Goal: Find specific page/section: Find specific page/section

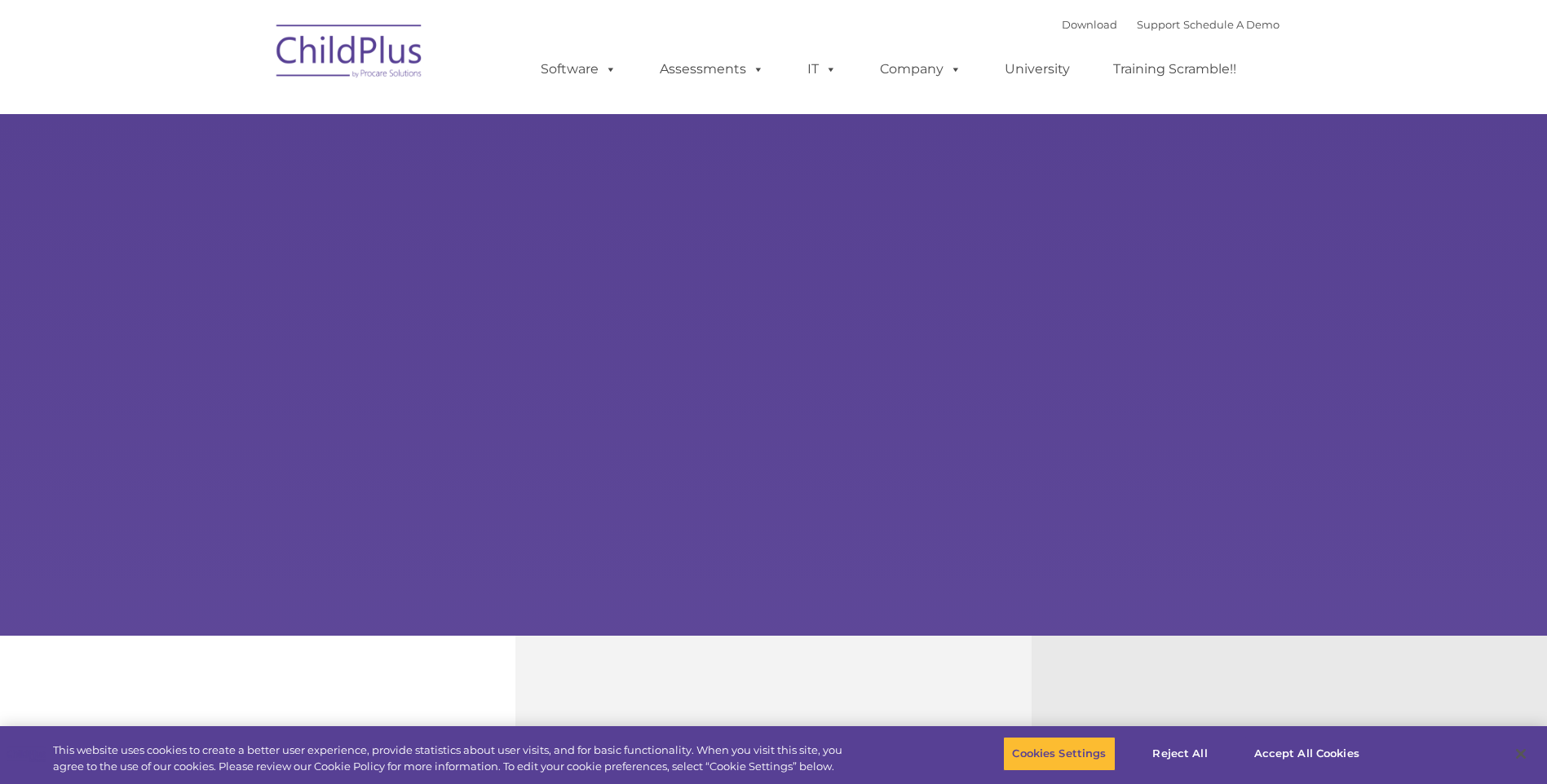
select select "MEDIUM"
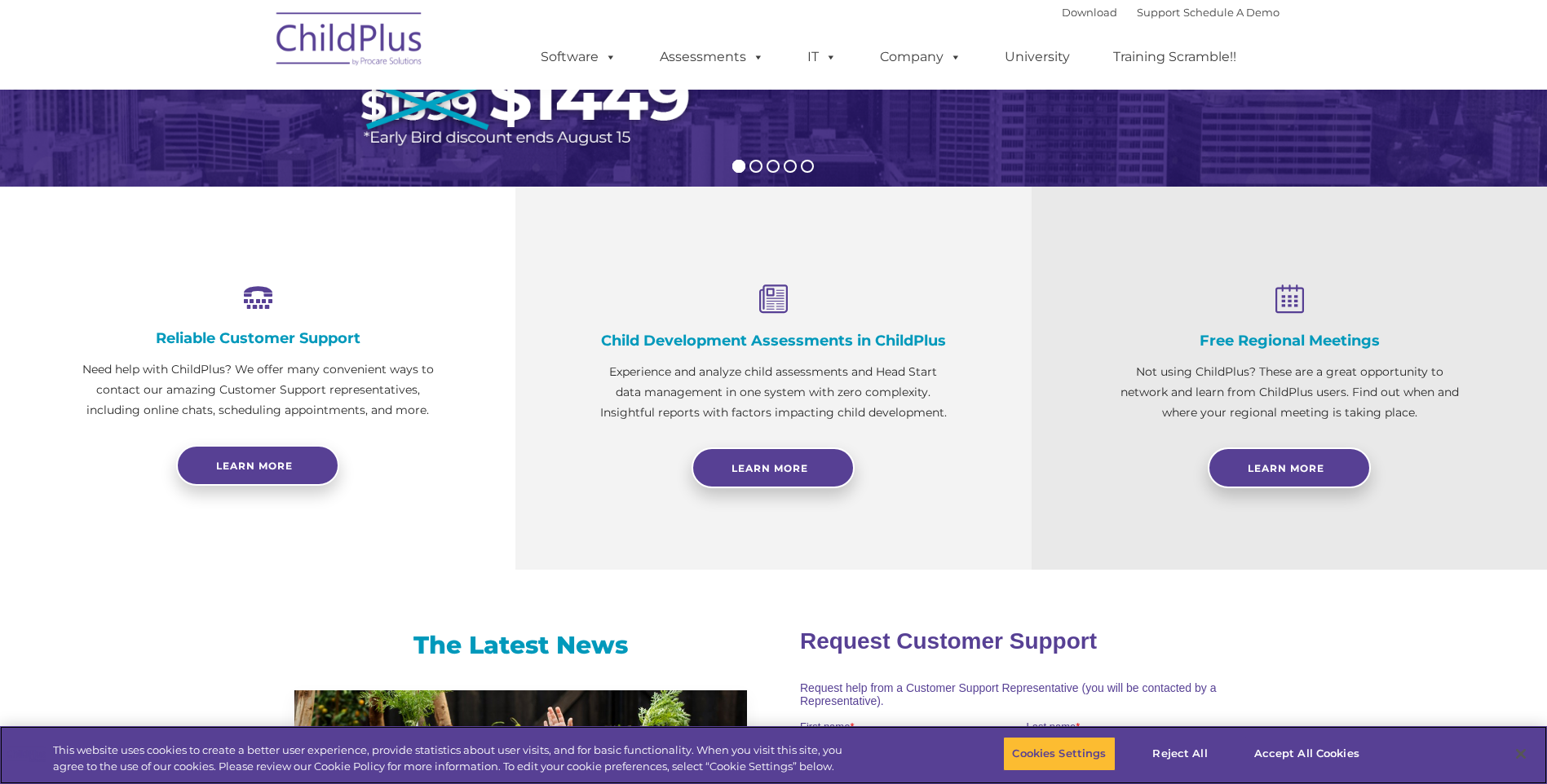
scroll to position [418, 0]
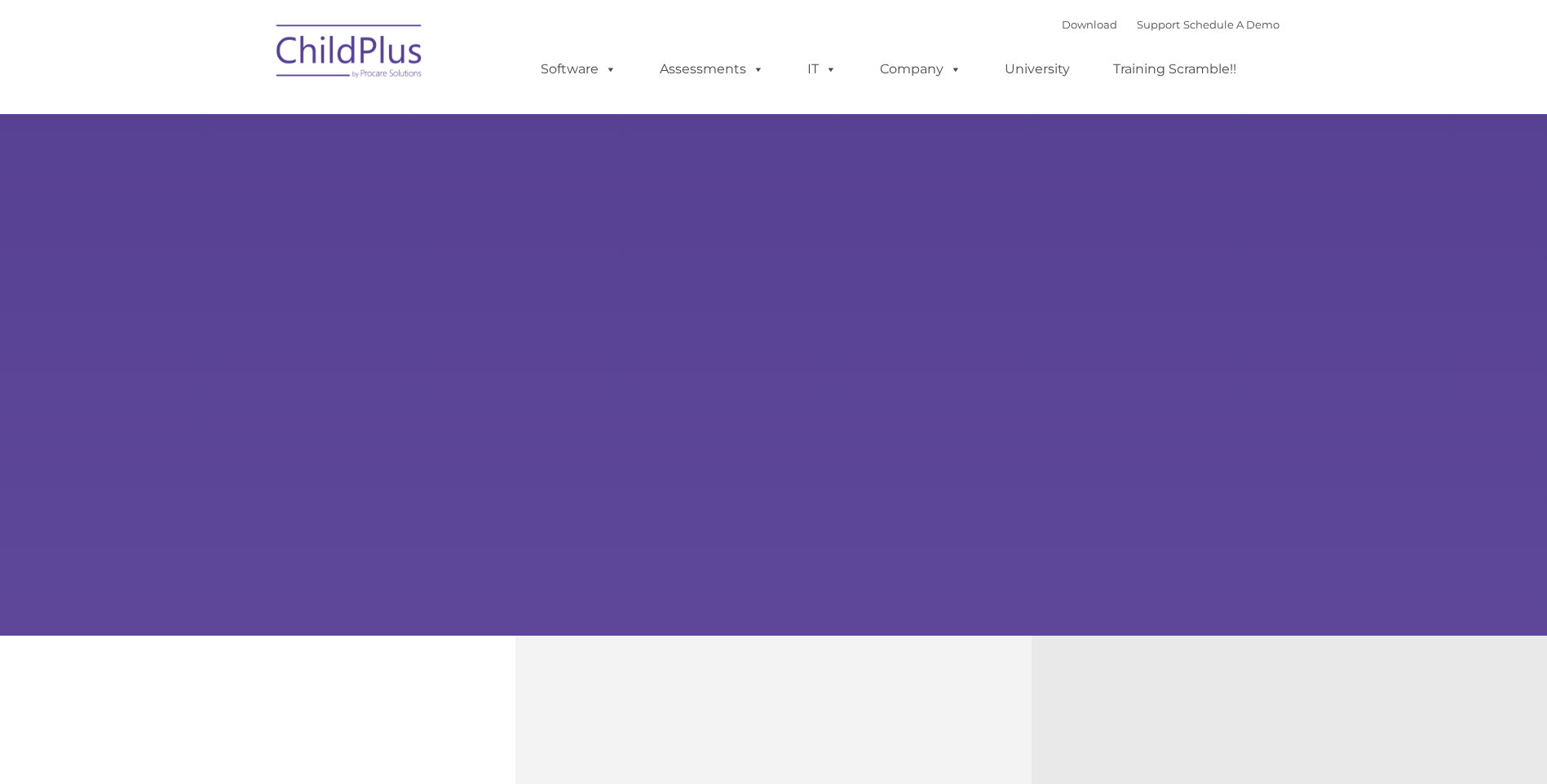
type input ""
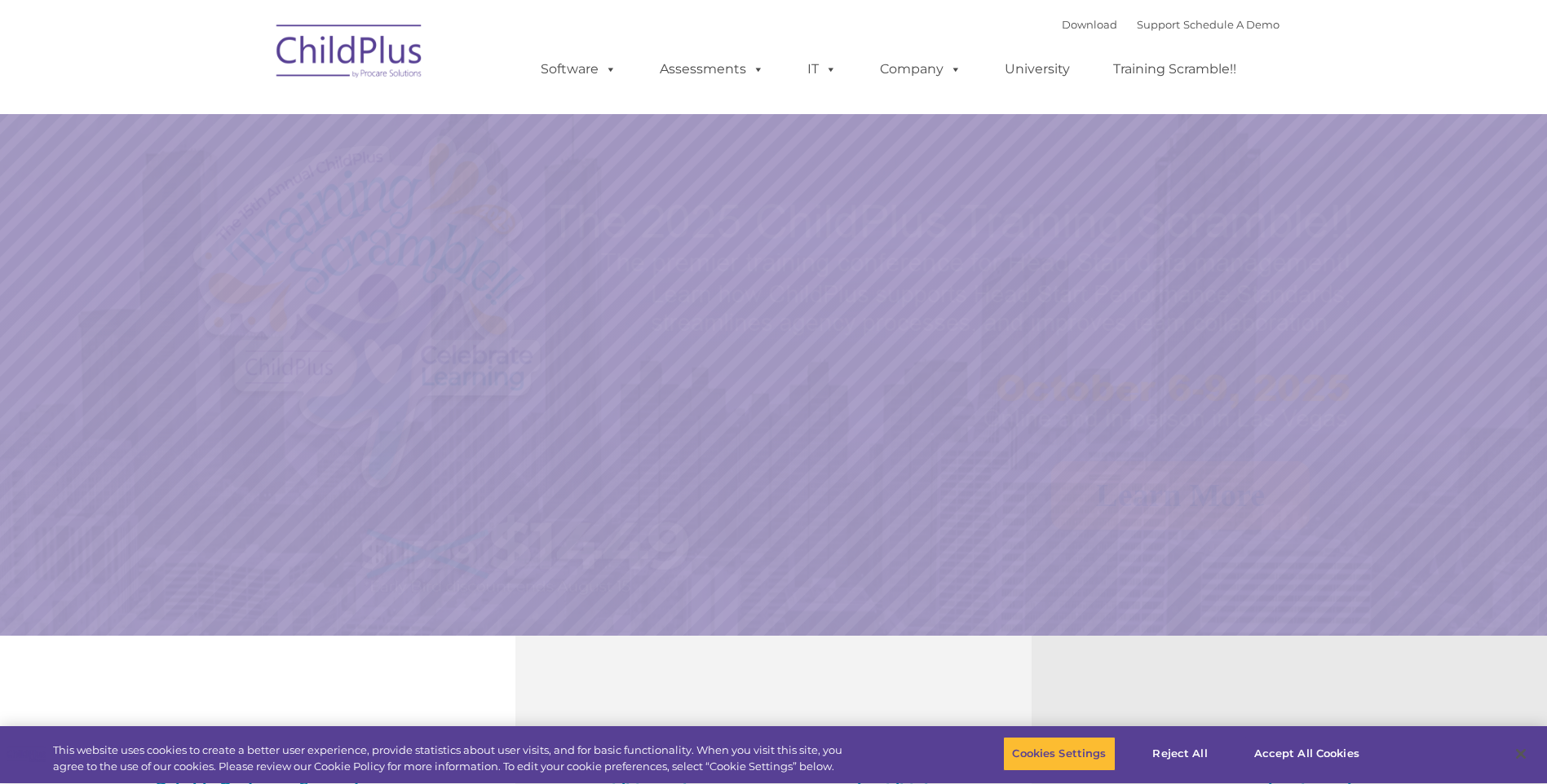
select select "MEDIUM"
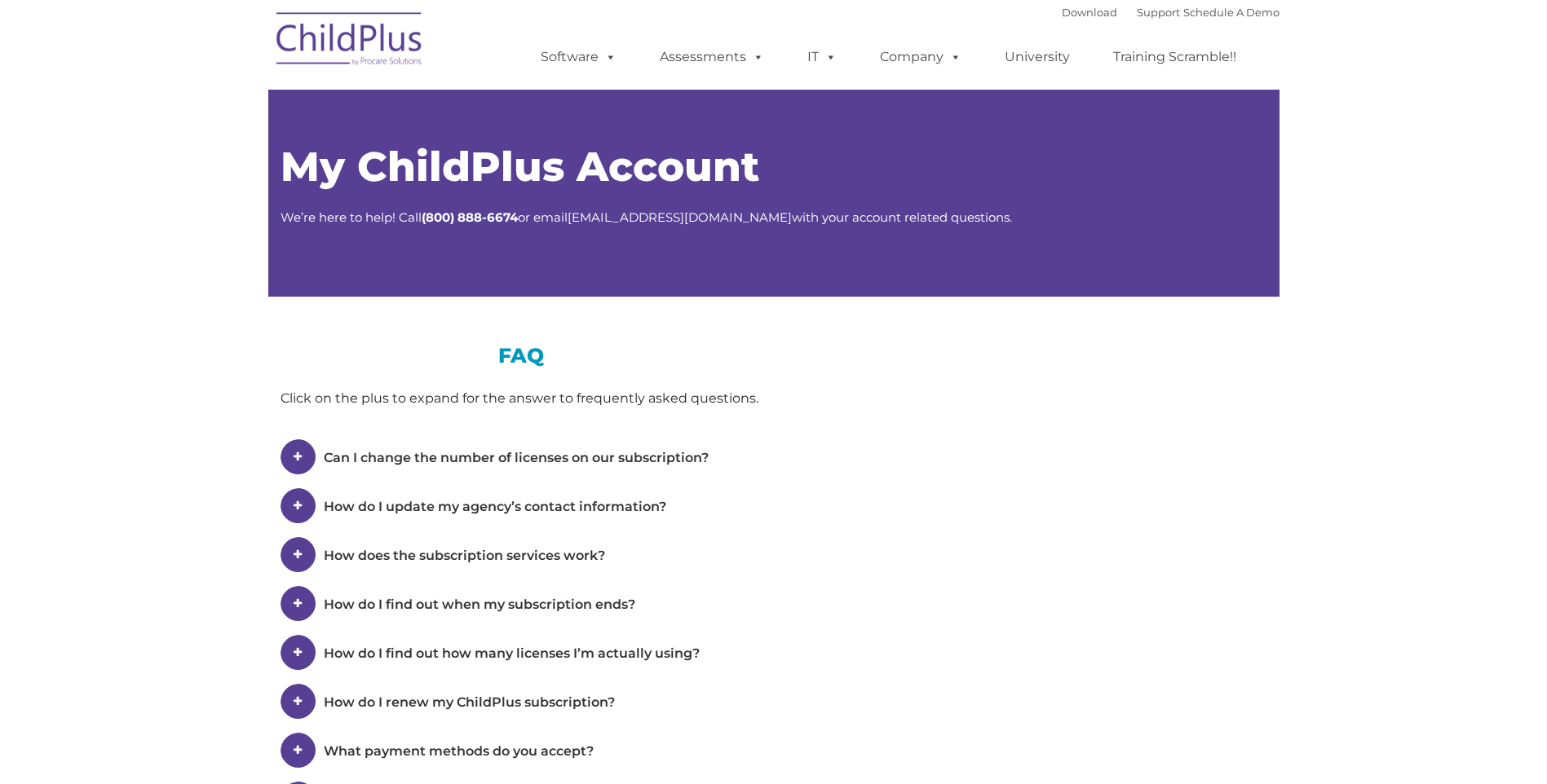
type input ""
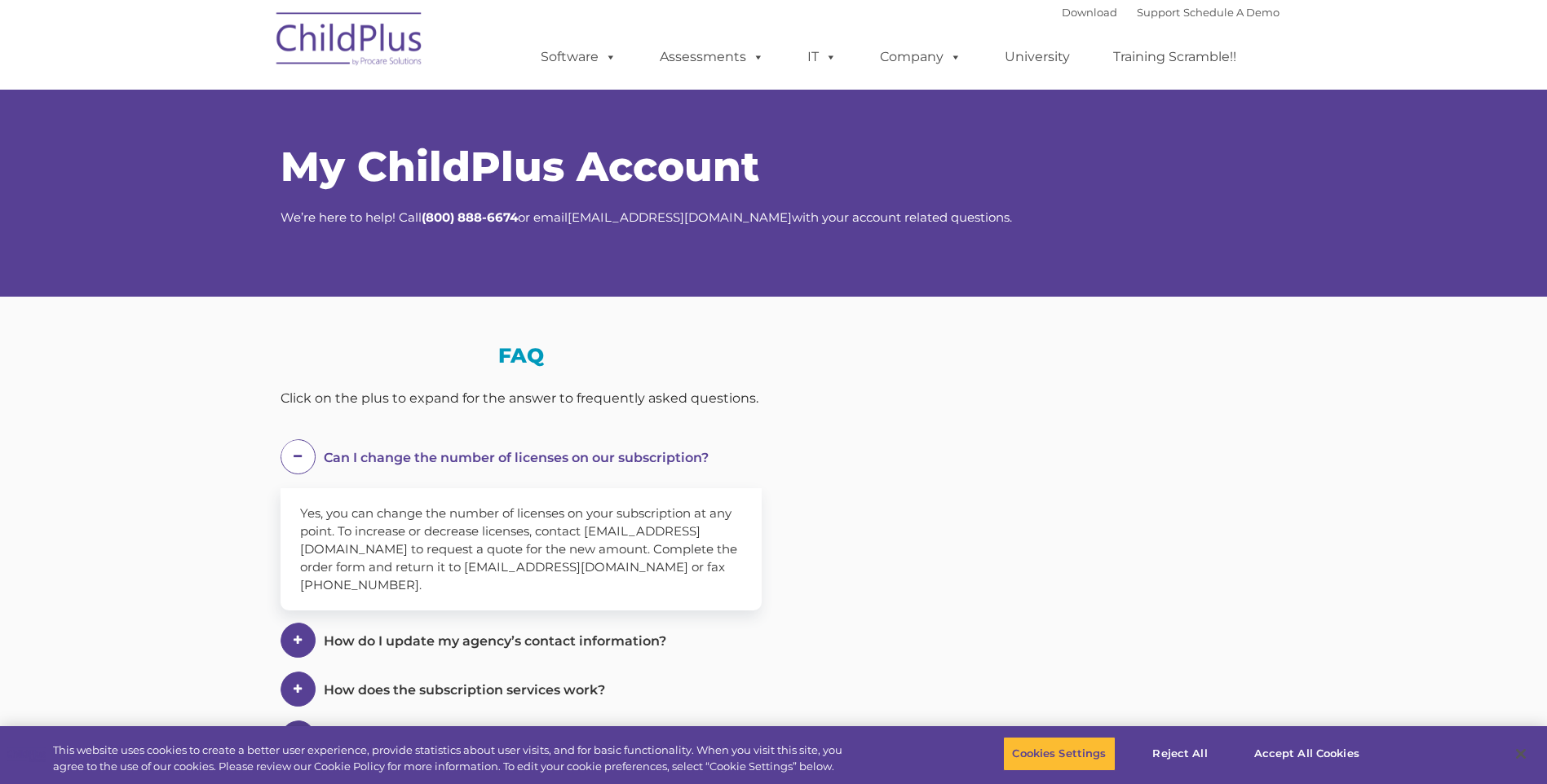
select select "MEDIUM"
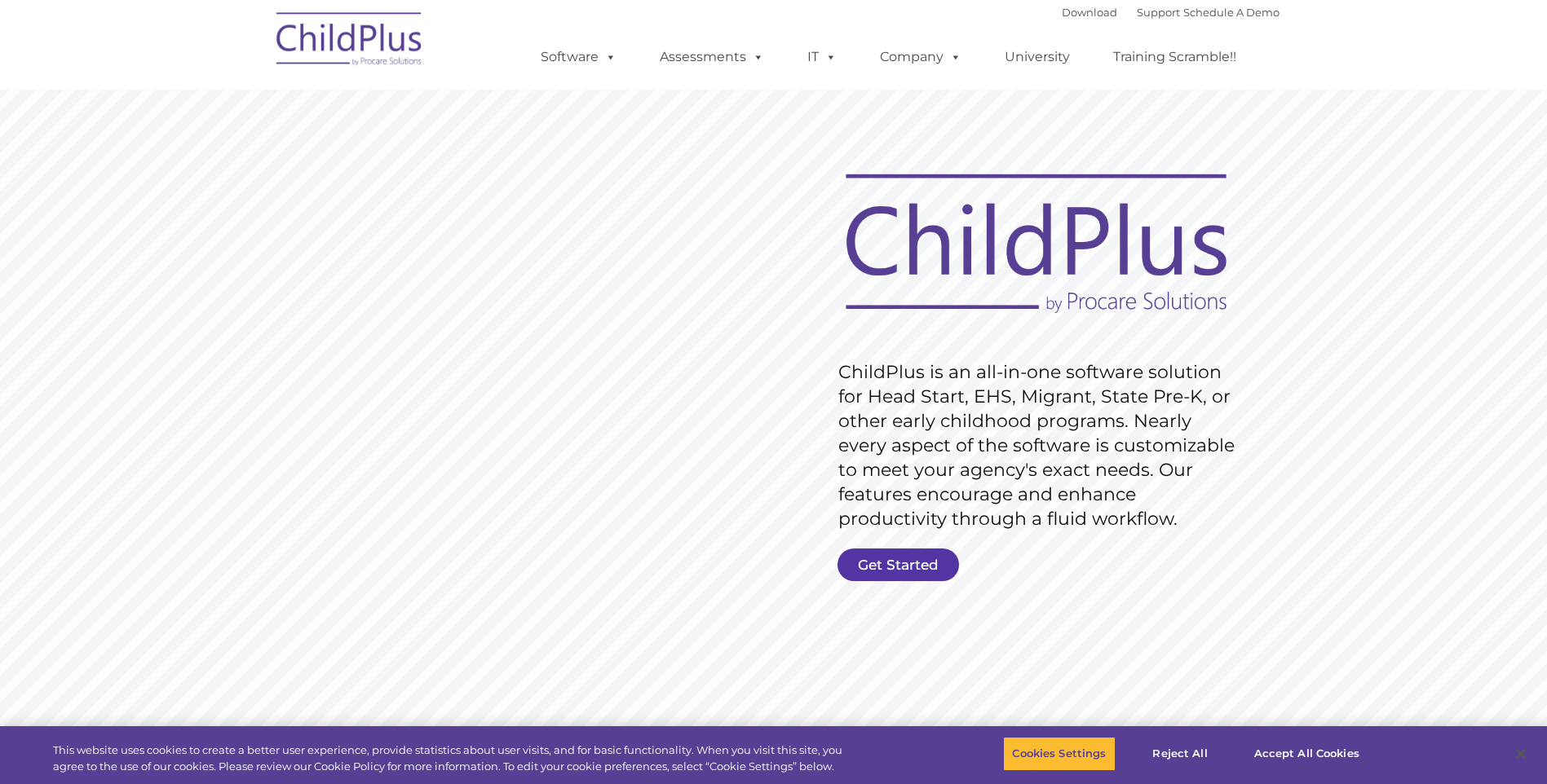
click at [887, 561] on link "Get Started" at bounding box center [898, 564] width 122 height 32
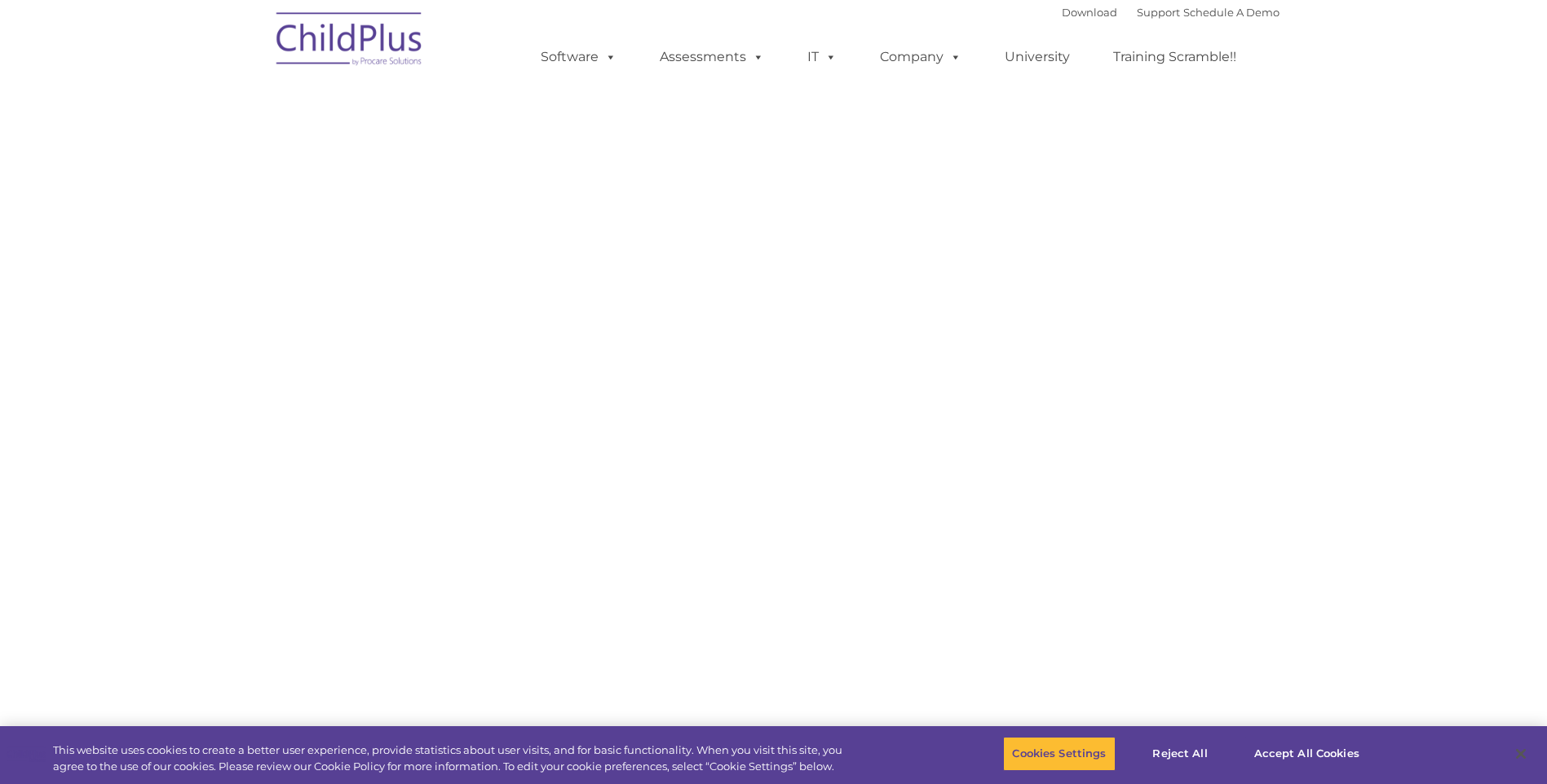
select select "MEDIUM"
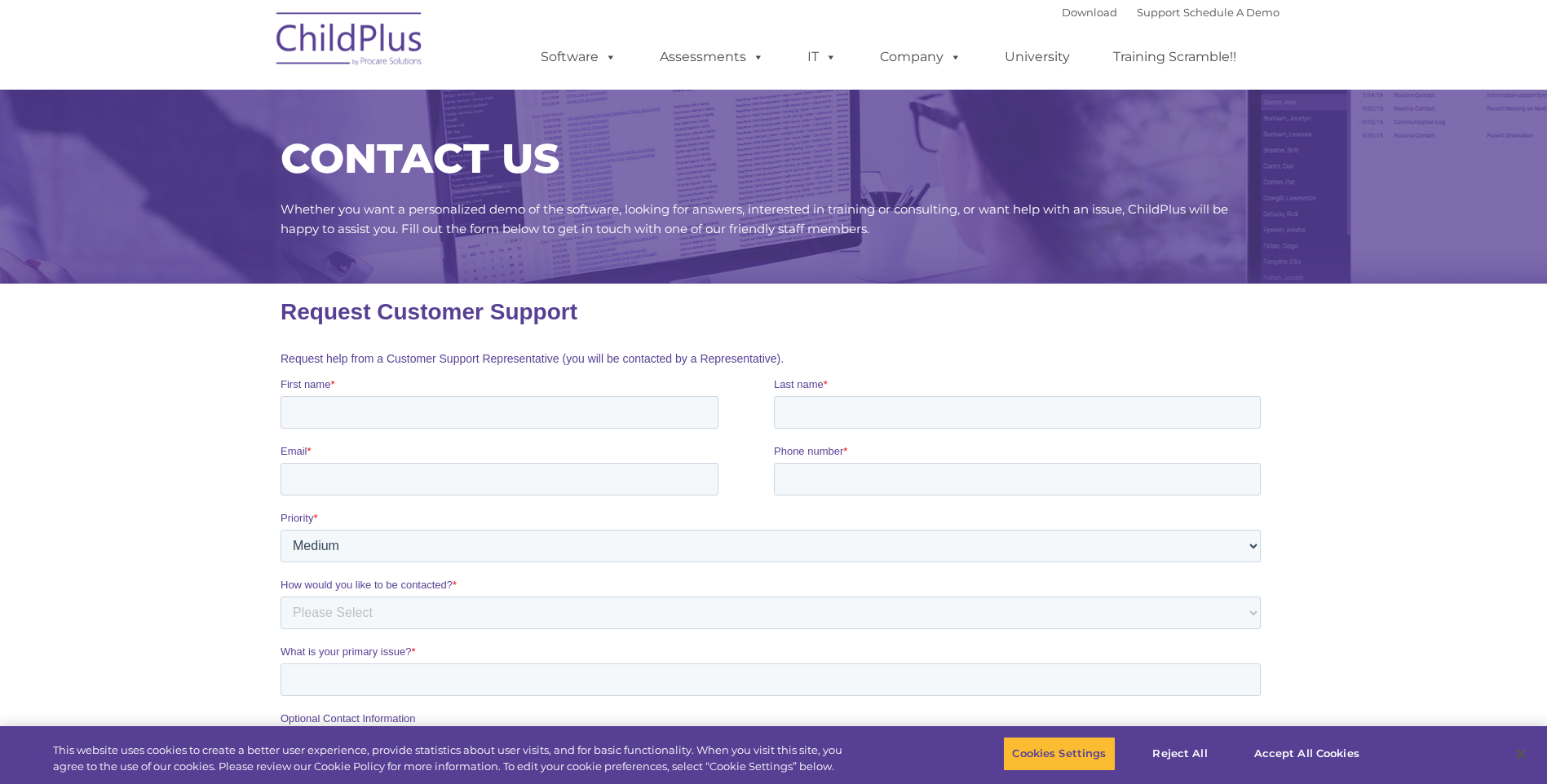
click at [393, 36] on img at bounding box center [349, 42] width 163 height 82
